Goal: Answer question/provide support

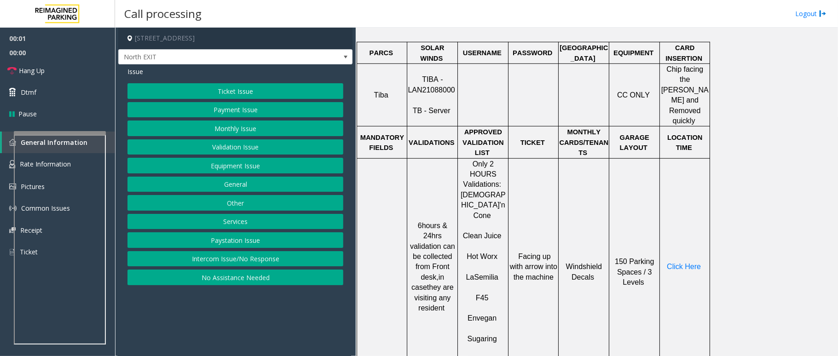
scroll to position [429, 0]
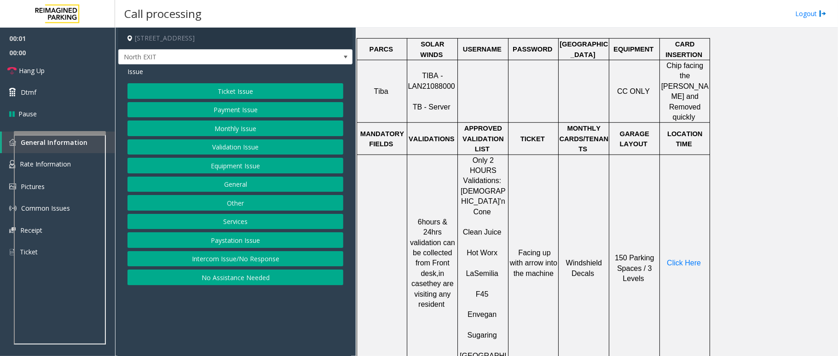
click at [436, 75] on span "TIBA - LAN21088000" at bounding box center [431, 81] width 47 height 18
copy p "LAN21088000"
click at [256, 109] on button "Payment Issue" at bounding box center [235, 110] width 216 height 16
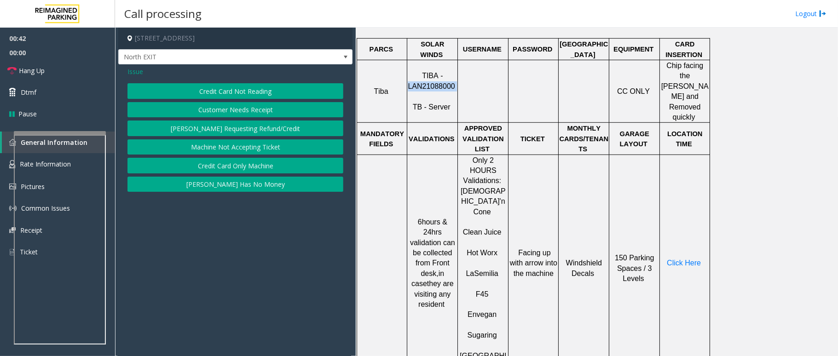
click at [256, 94] on button "Credit Card Not Reading" at bounding box center [235, 91] width 216 height 16
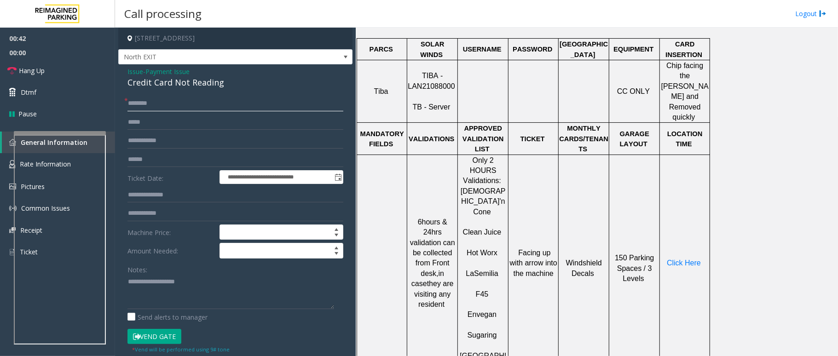
click at [159, 98] on input "text" at bounding box center [235, 104] width 216 height 16
drag, startPoint x: 226, startPoint y: 85, endPoint x: 120, endPoint y: 67, distance: 107.8
click at [120, 67] on div "**********" at bounding box center [235, 288] width 234 height 448
click at [213, 298] on textarea at bounding box center [230, 292] width 207 height 35
type textarea "**********"
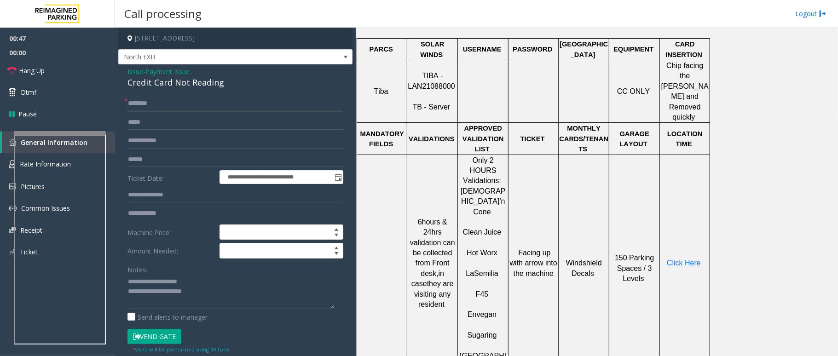
click at [139, 104] on input "text" at bounding box center [235, 104] width 216 height 16
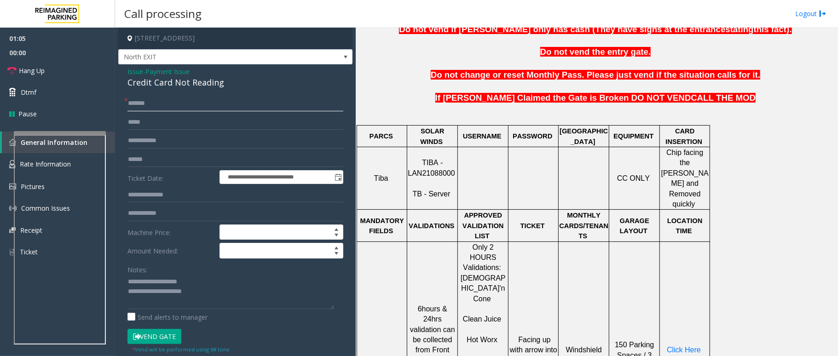
scroll to position [368, 0]
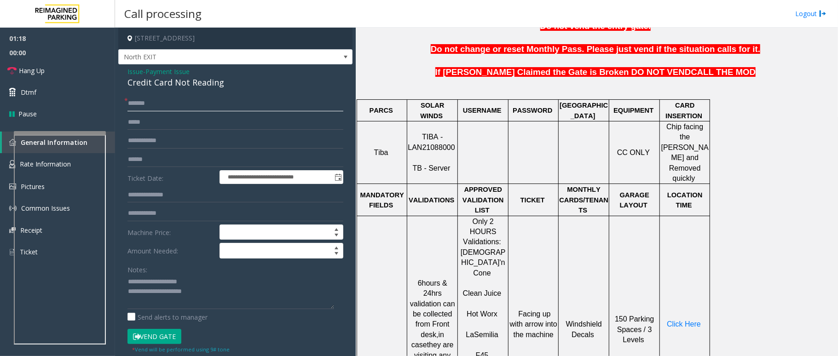
type input "******"
click at [684, 139] on span "Chip facing the [PERSON_NAME] and Removed quickly" at bounding box center [684, 152] width 47 height 59
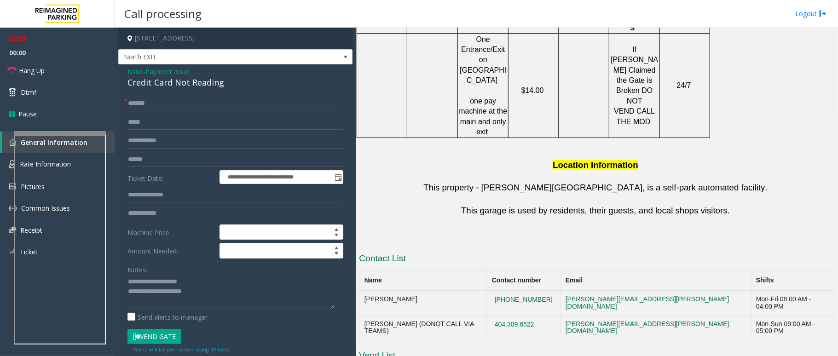
scroll to position [918, 0]
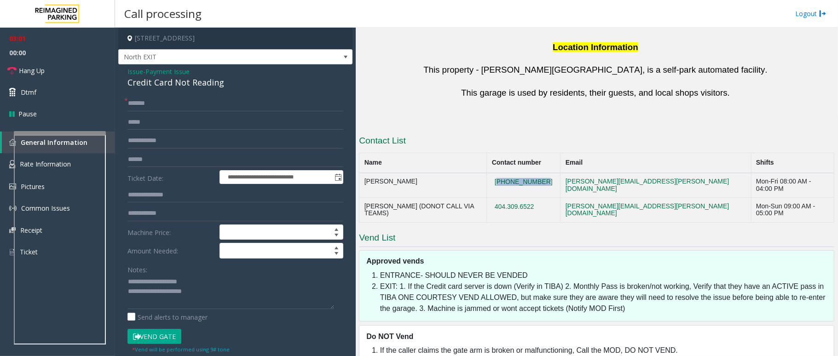
drag, startPoint x: 565, startPoint y: 110, endPoint x: 518, endPoint y: 113, distance: 47.1
click at [518, 173] on td "[PHONE_NUMBER]" at bounding box center [524, 185] width 74 height 25
drag, startPoint x: 566, startPoint y: 112, endPoint x: 518, endPoint y: 110, distance: 47.4
click at [518, 173] on td "[PHONE_NUMBER]" at bounding box center [524, 185] width 74 height 25
copy button "[PHONE_NUMBER]"
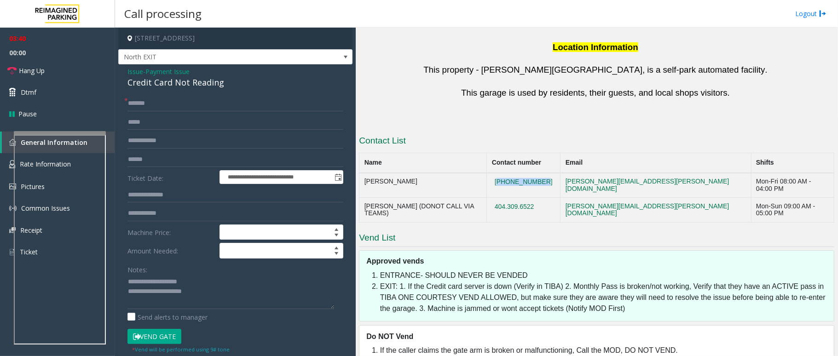
drag, startPoint x: 567, startPoint y: 126, endPoint x: 514, endPoint y: 127, distance: 53.4
click at [514, 198] on td "404.309.6522" at bounding box center [524, 210] width 74 height 25
copy button "404.309.6522"
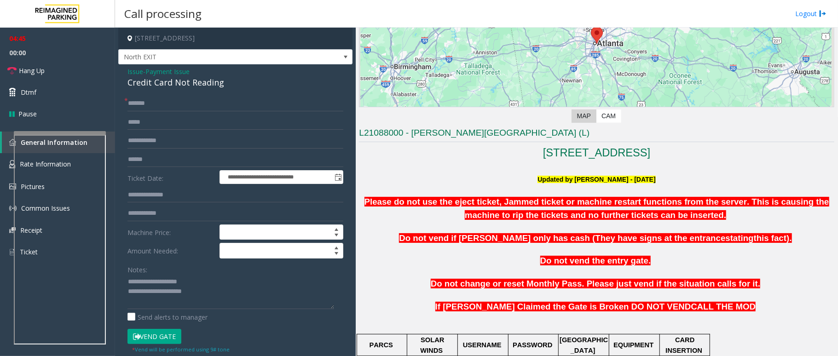
scroll to position [122, 0]
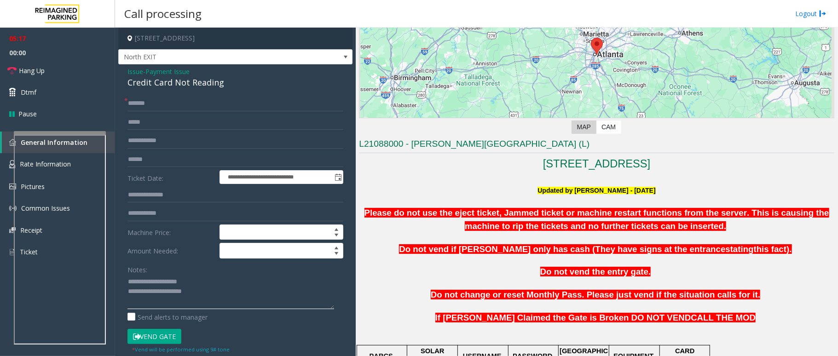
click at [219, 300] on textarea at bounding box center [230, 292] width 207 height 35
click at [137, 70] on span "Issue" at bounding box center [135, 72] width 16 height 10
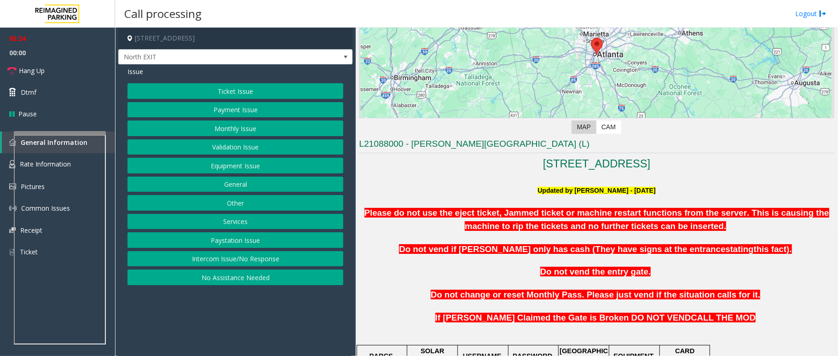
click at [224, 168] on button "Equipment Issue" at bounding box center [235, 166] width 216 height 16
click at [241, 166] on button "Gate / Door Won't Open" at bounding box center [235, 166] width 216 height 16
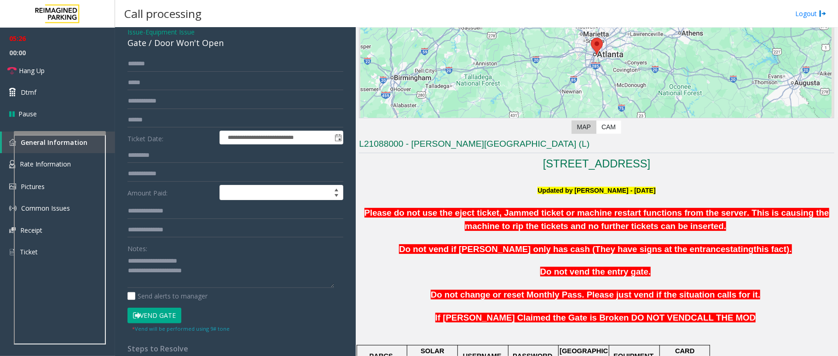
scroll to position [61, 0]
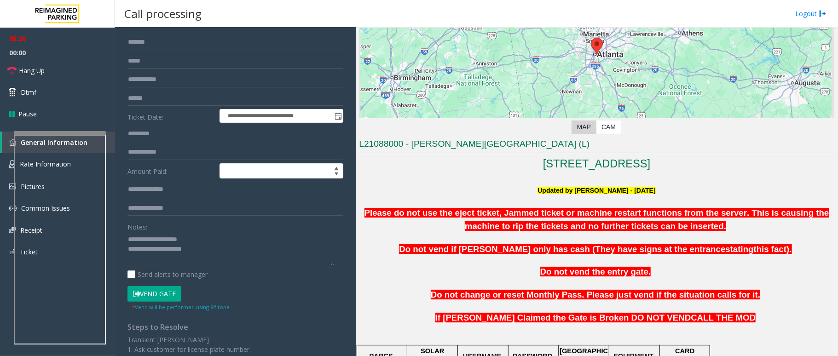
click at [162, 296] on button "Vend Gate" at bounding box center [154, 294] width 54 height 16
click at [229, 253] on textarea at bounding box center [230, 249] width 207 height 35
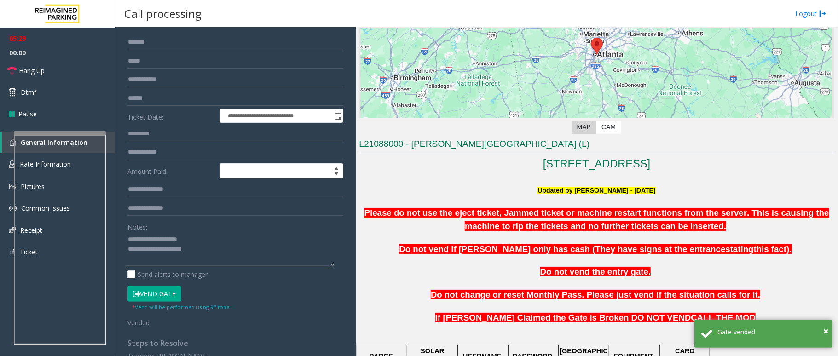
scroll to position [0, 0]
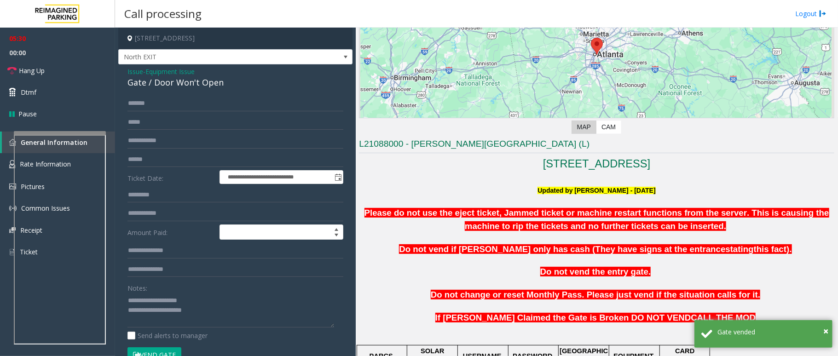
click at [140, 73] on span "Issue" at bounding box center [135, 72] width 16 height 10
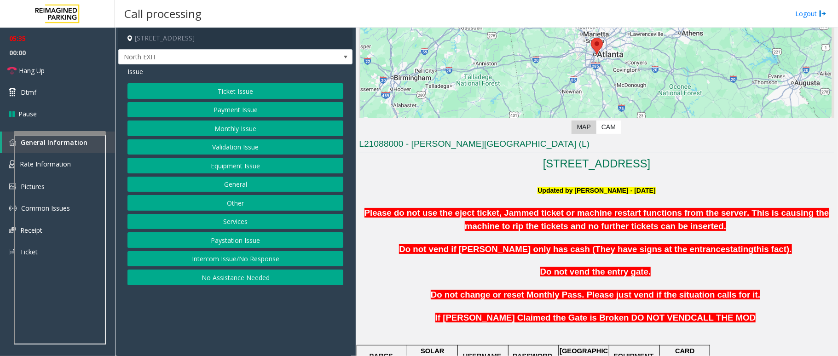
click at [254, 87] on button "Ticket Issue" at bounding box center [235, 91] width 216 height 16
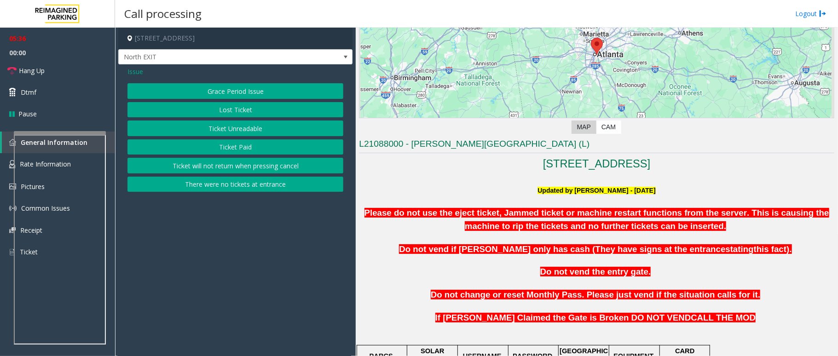
click at [139, 69] on span "Issue" at bounding box center [135, 72] width 16 height 10
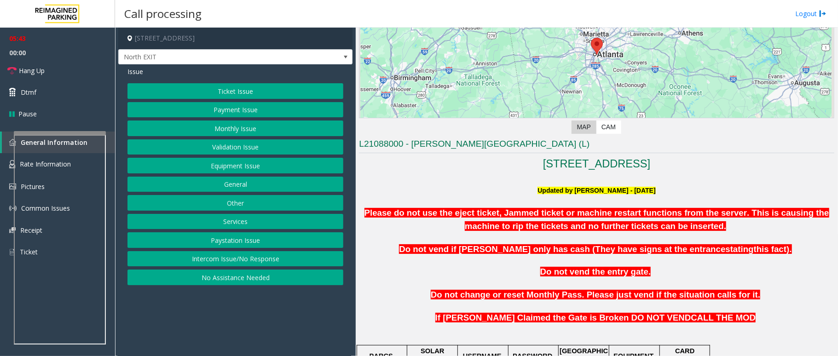
click at [249, 108] on button "Payment Issue" at bounding box center [235, 110] width 216 height 16
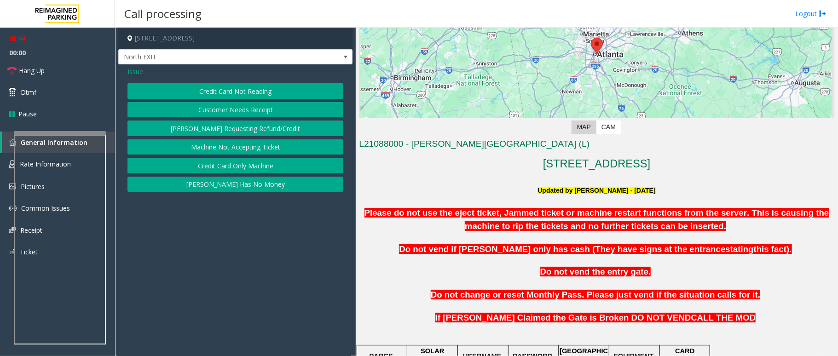
click at [267, 90] on button "Credit Card Not Reading" at bounding box center [235, 91] width 216 height 16
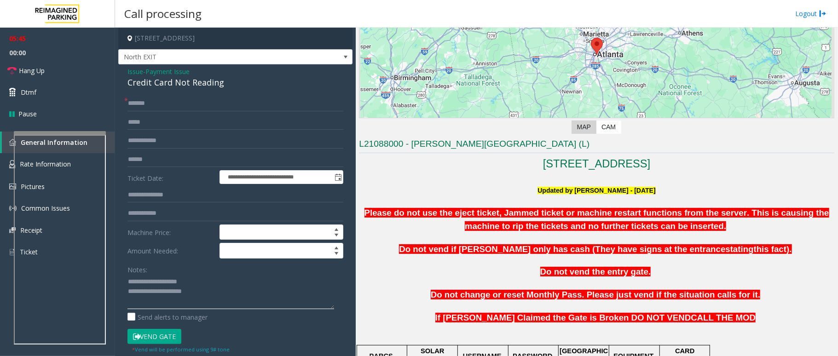
click at [222, 293] on textarea at bounding box center [230, 292] width 207 height 35
click at [50, 69] on link "Hang Up" at bounding box center [57, 71] width 115 height 22
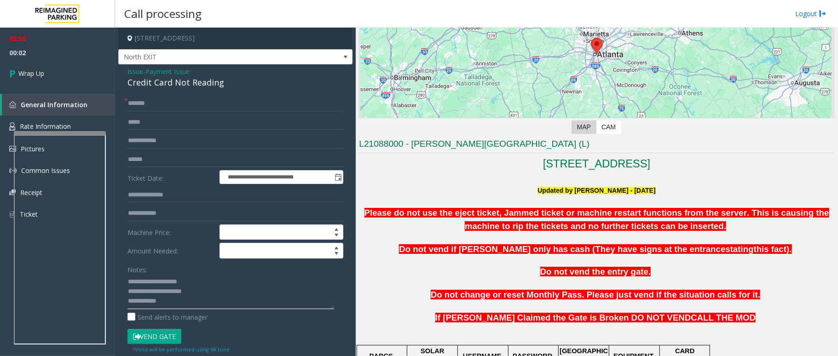
click at [173, 304] on textarea at bounding box center [230, 292] width 207 height 35
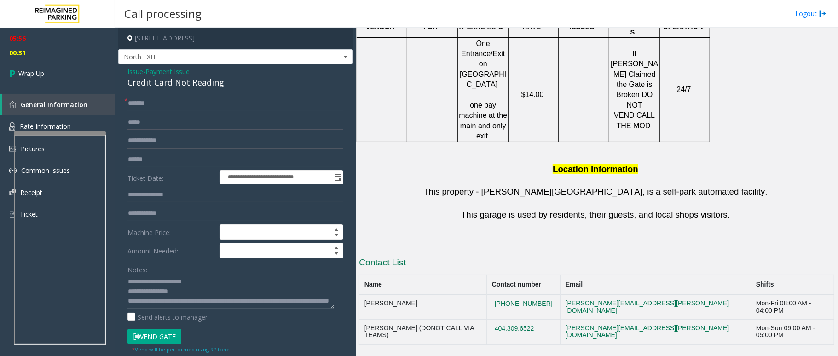
scroll to position [918, 0]
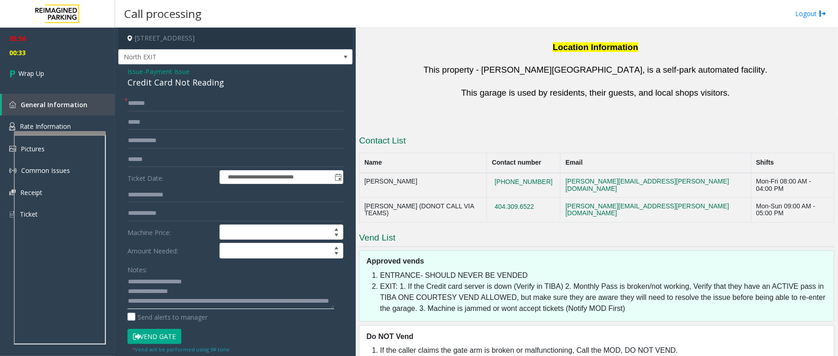
type textarea "**********"
drag, startPoint x: 711, startPoint y: 131, endPoint x: 574, endPoint y: 134, distance: 136.3
click at [574, 198] on tr "[PERSON_NAME] (DONOT CALL VIA TEAMS) [PHONE_NUMBER] [PERSON_NAME][EMAIL_ADDRESS…" at bounding box center [596, 210] width 475 height 25
copy tr "[PERSON_NAME][EMAIL_ADDRESS][PERSON_NAME][DOMAIN_NAME]"
click at [42, 70] on span "Wrap Up" at bounding box center [31, 74] width 26 height 10
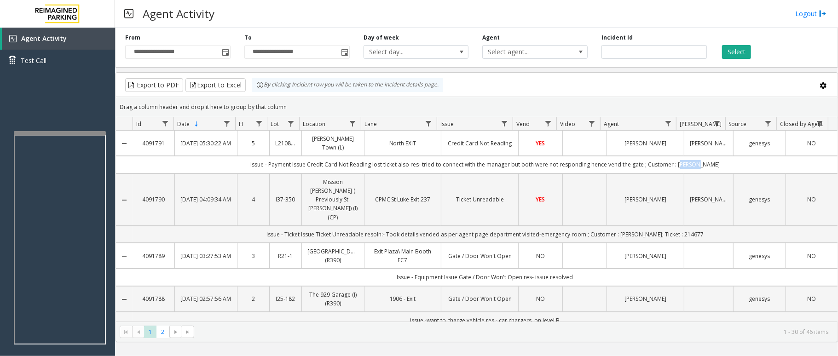
drag, startPoint x: 709, startPoint y: 167, endPoint x: 685, endPoint y: 166, distance: 24.4
click at [685, 166] on td "Issue - Payment Issue Credit Card Not Reading lost ticket also res- tried to co…" at bounding box center [485, 164] width 705 height 17
copy td "[PERSON_NAME]"
